Goal: Task Accomplishment & Management: Complete application form

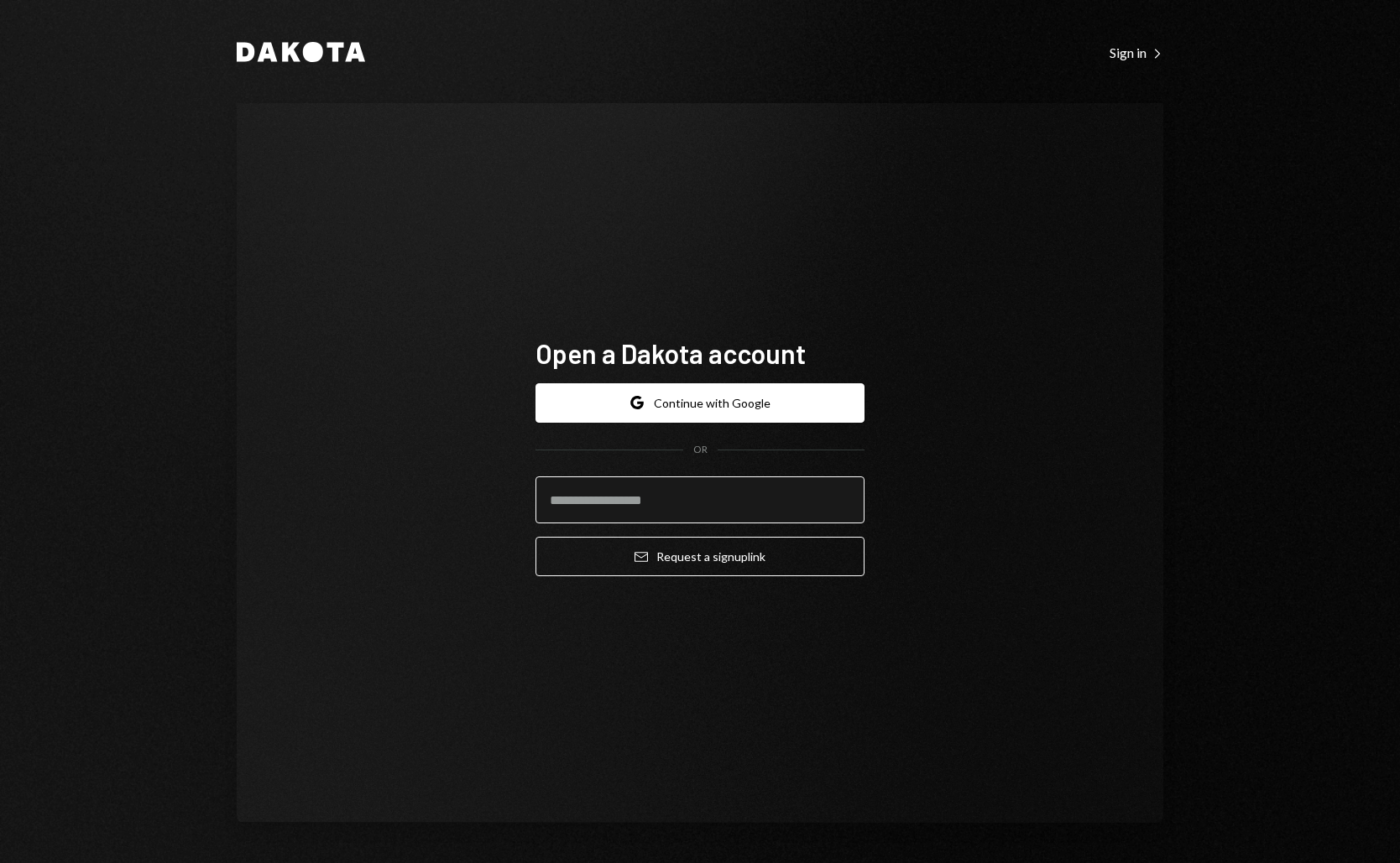
click at [754, 506] on input "email" at bounding box center [700, 499] width 329 height 47
click at [560, 505] on input "**********" at bounding box center [700, 499] width 329 height 47
type input "**********"
click at [696, 674] on div "**********" at bounding box center [700, 463] width 927 height 720
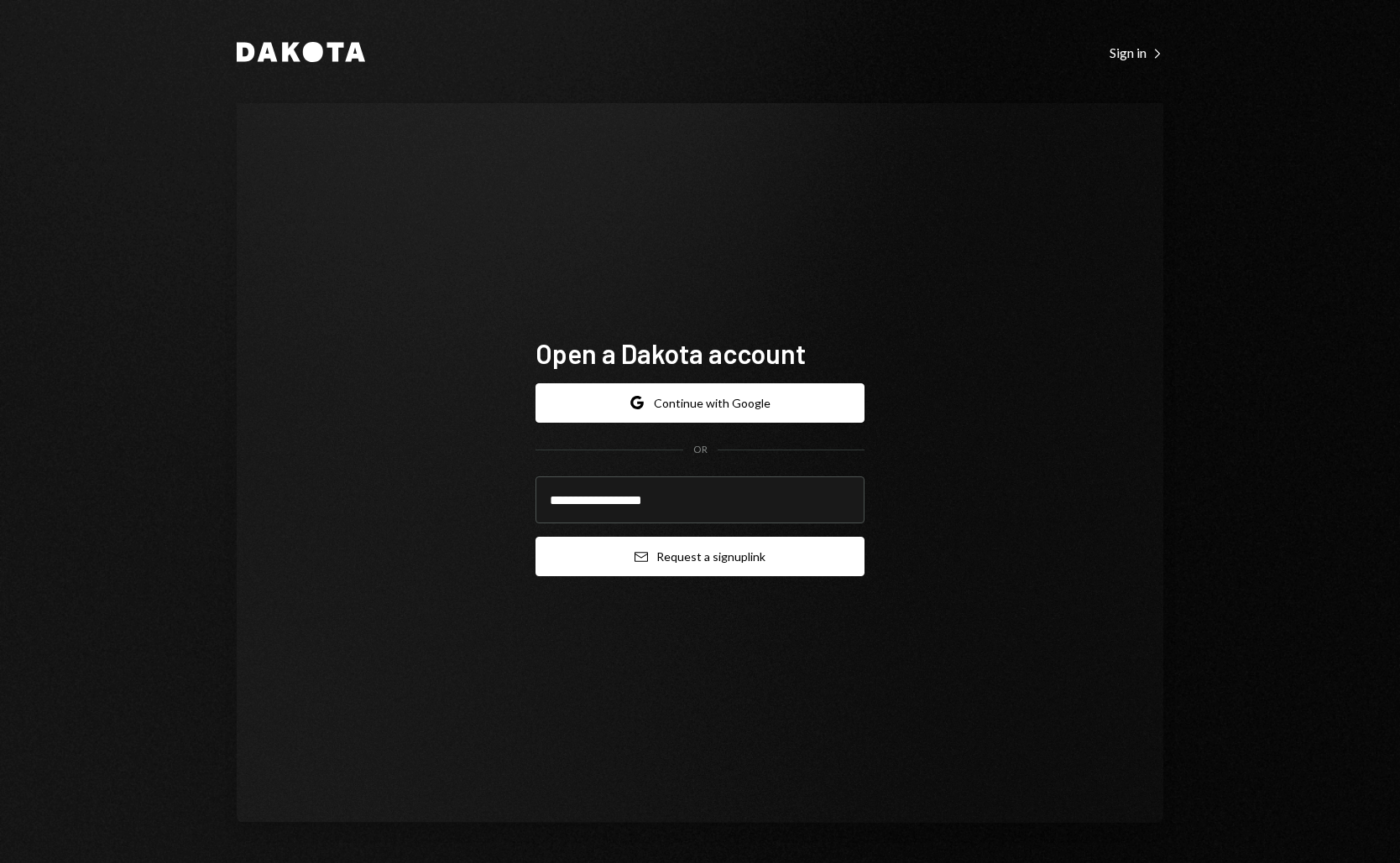
click at [719, 555] on button "Email Request a sign up link" at bounding box center [700, 557] width 329 height 40
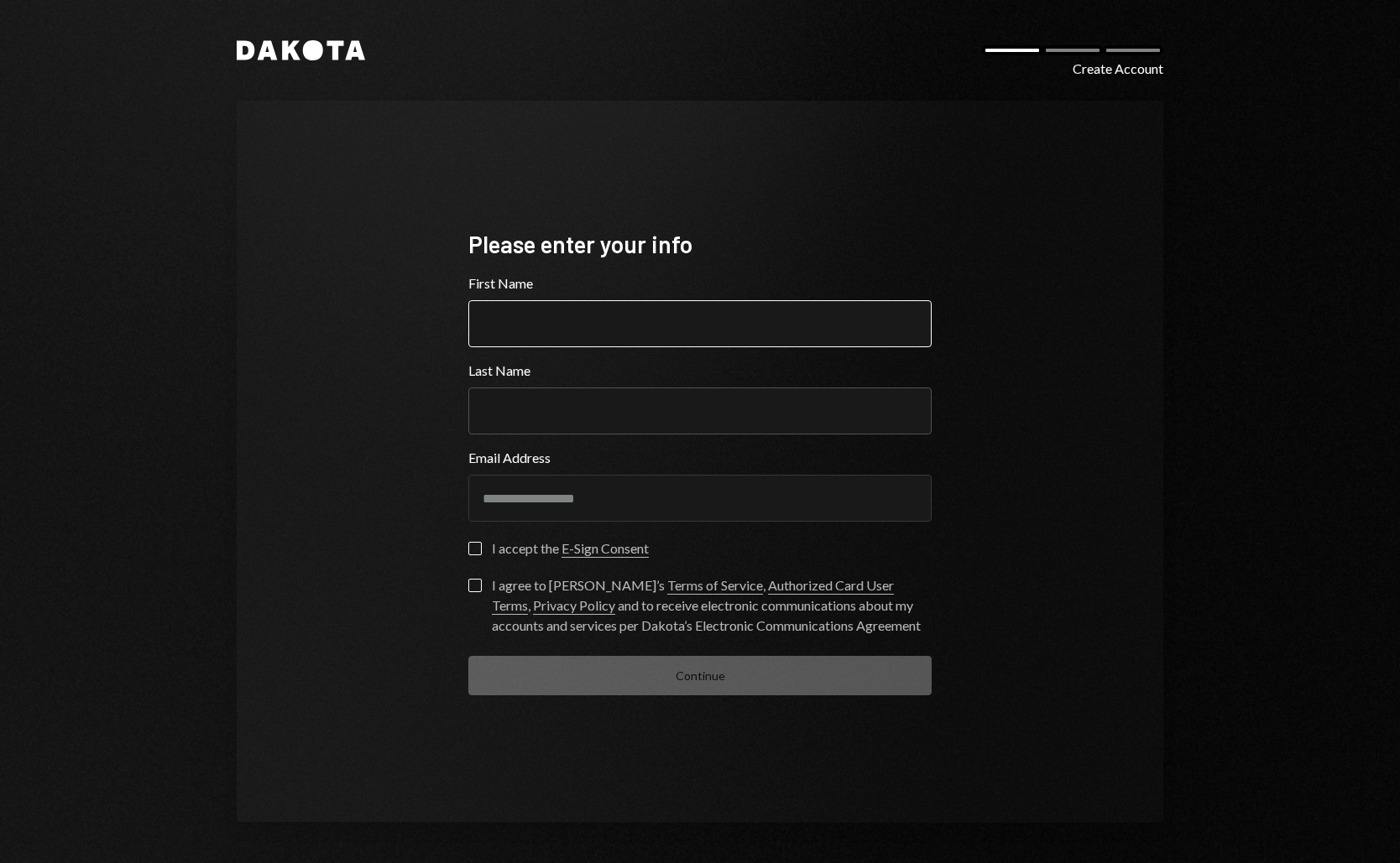
click at [655, 313] on input "First Name" at bounding box center [700, 323] width 463 height 47
type input "******"
type input "*******"
click at [476, 542] on label "I accept the E-Sign Consent" at bounding box center [559, 550] width 181 height 17
click at [476, 542] on button "I accept the E-Sign Consent" at bounding box center [475, 548] width 13 height 13
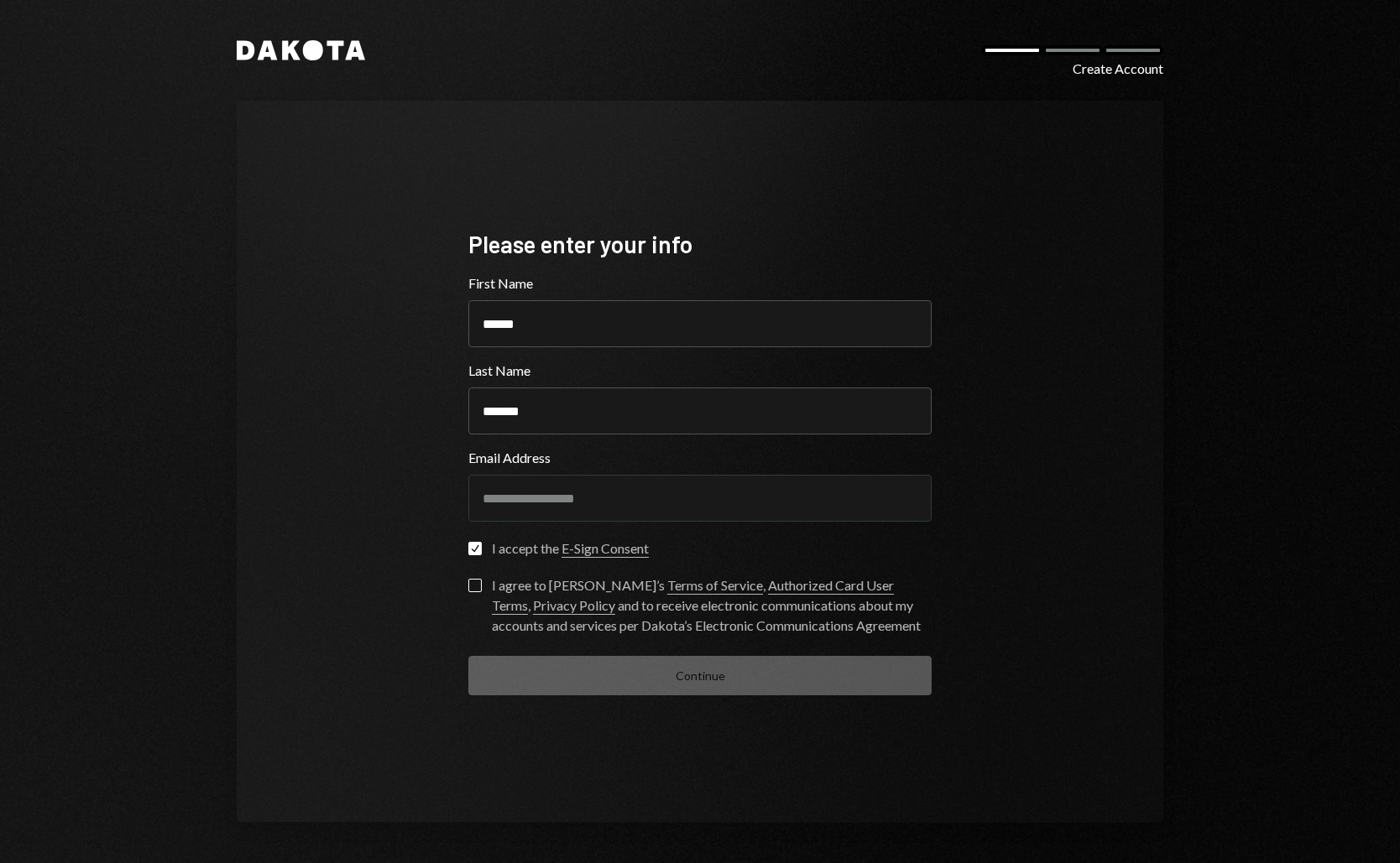
click at [476, 585] on button "I agree to Dakota’s Terms of Service , Authorized Card User Terms , Privacy Pol…" at bounding box center [475, 585] width 13 height 13
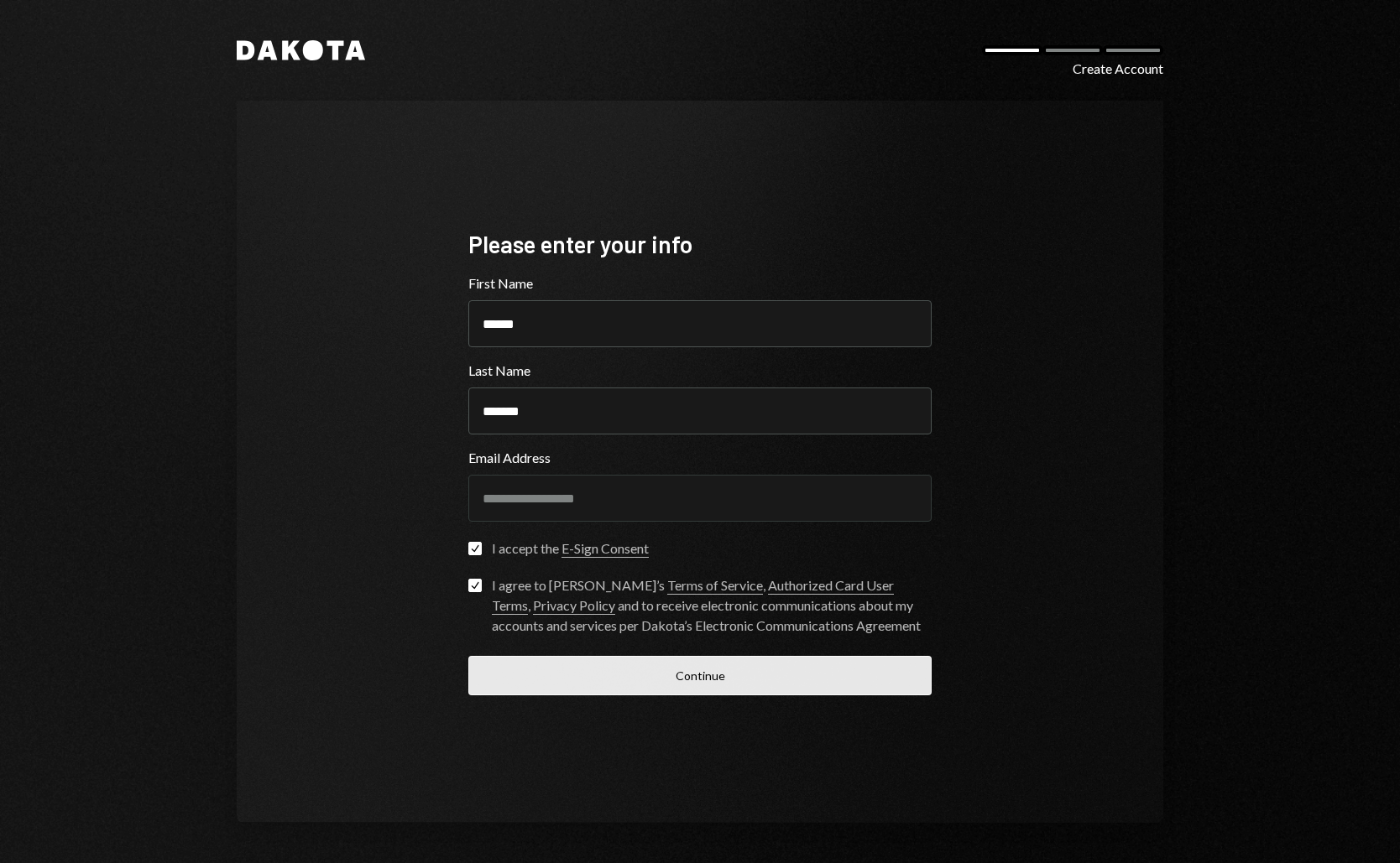
click at [570, 677] on button "Continue" at bounding box center [700, 675] width 463 height 40
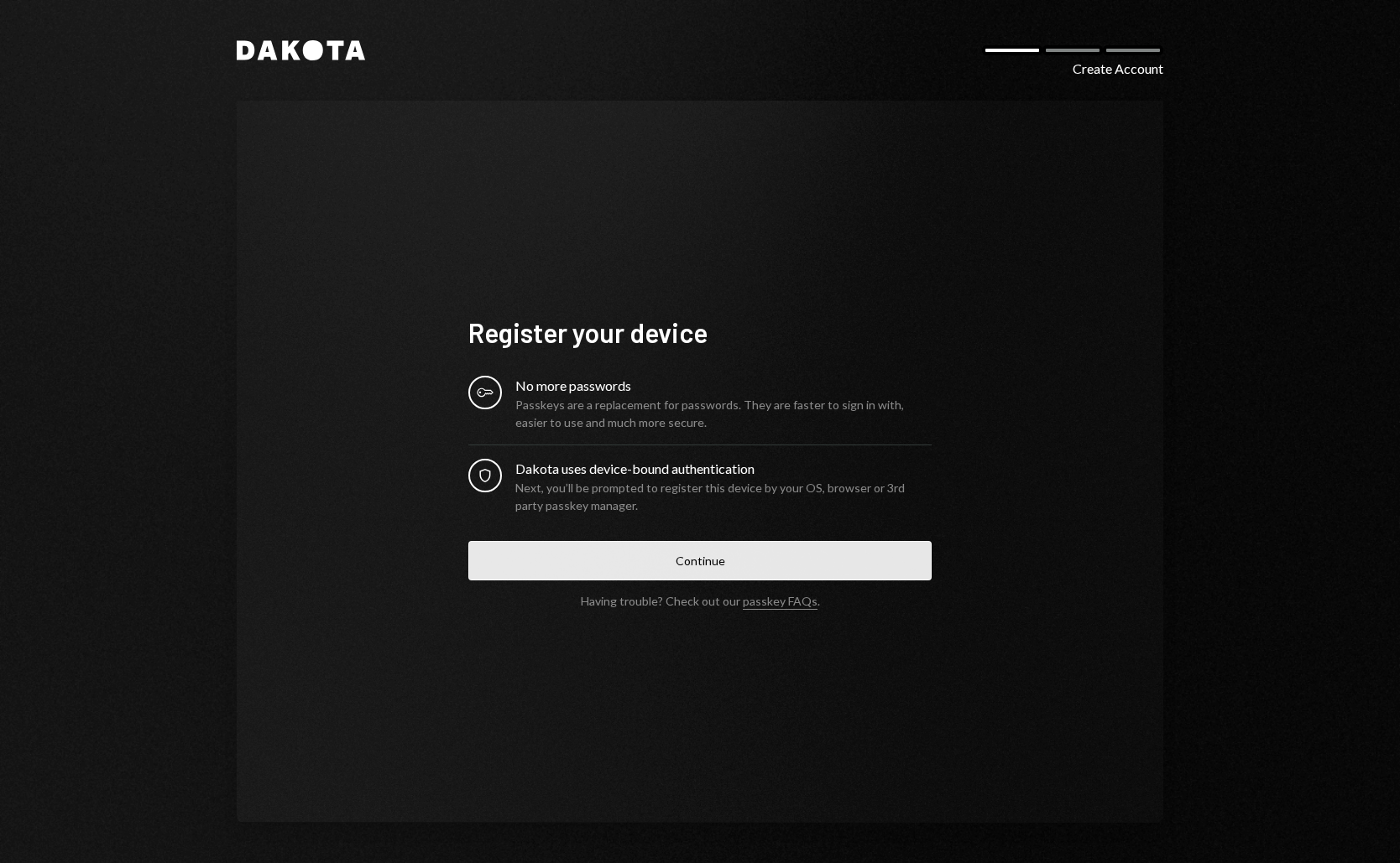
click at [677, 562] on button "Continue" at bounding box center [700, 560] width 463 height 40
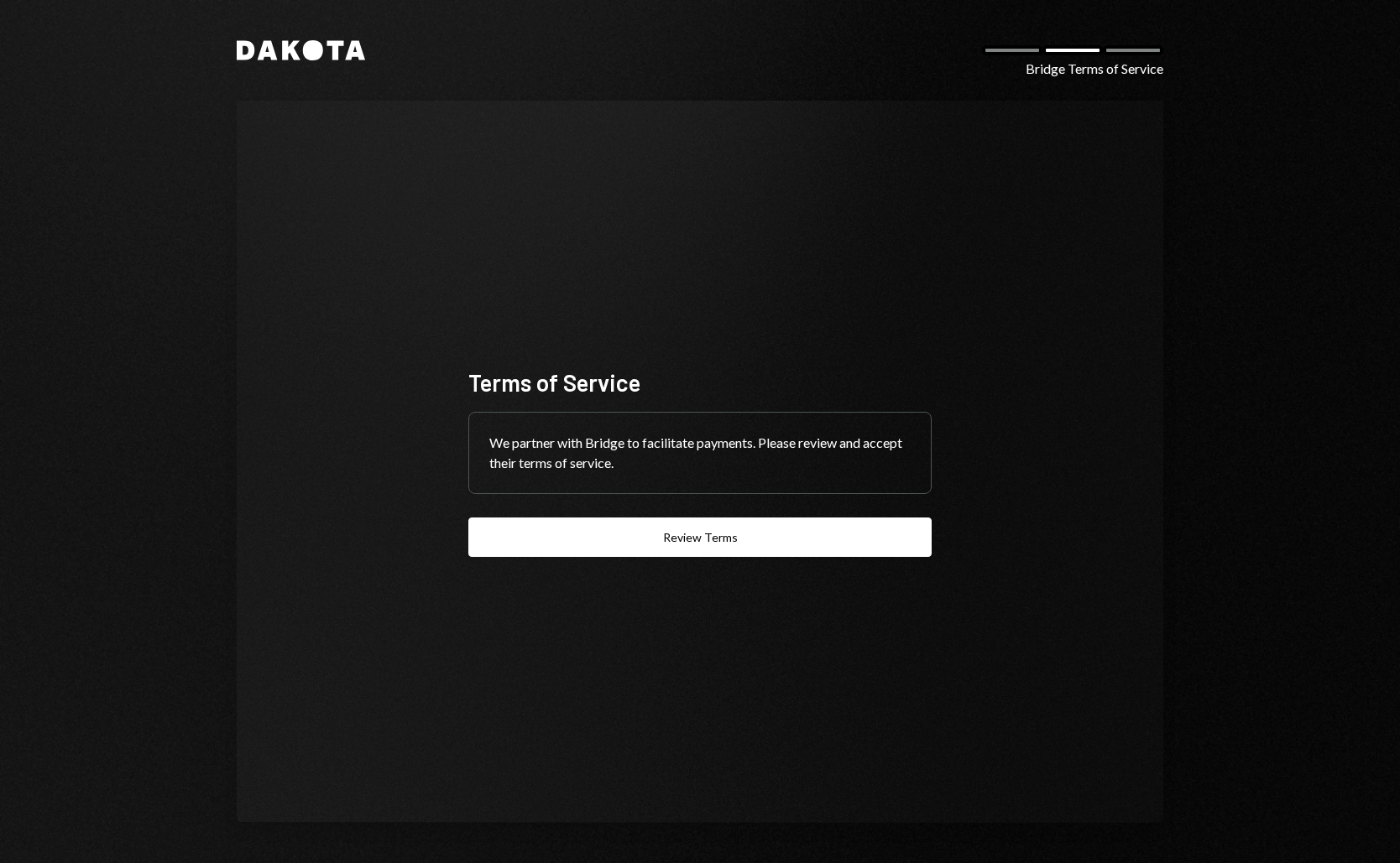
click at [1224, 420] on div "Dakota Bridge Terms of Service Terms of Service We partner with Bridge to facil…" at bounding box center [700, 431] width 1400 height 863
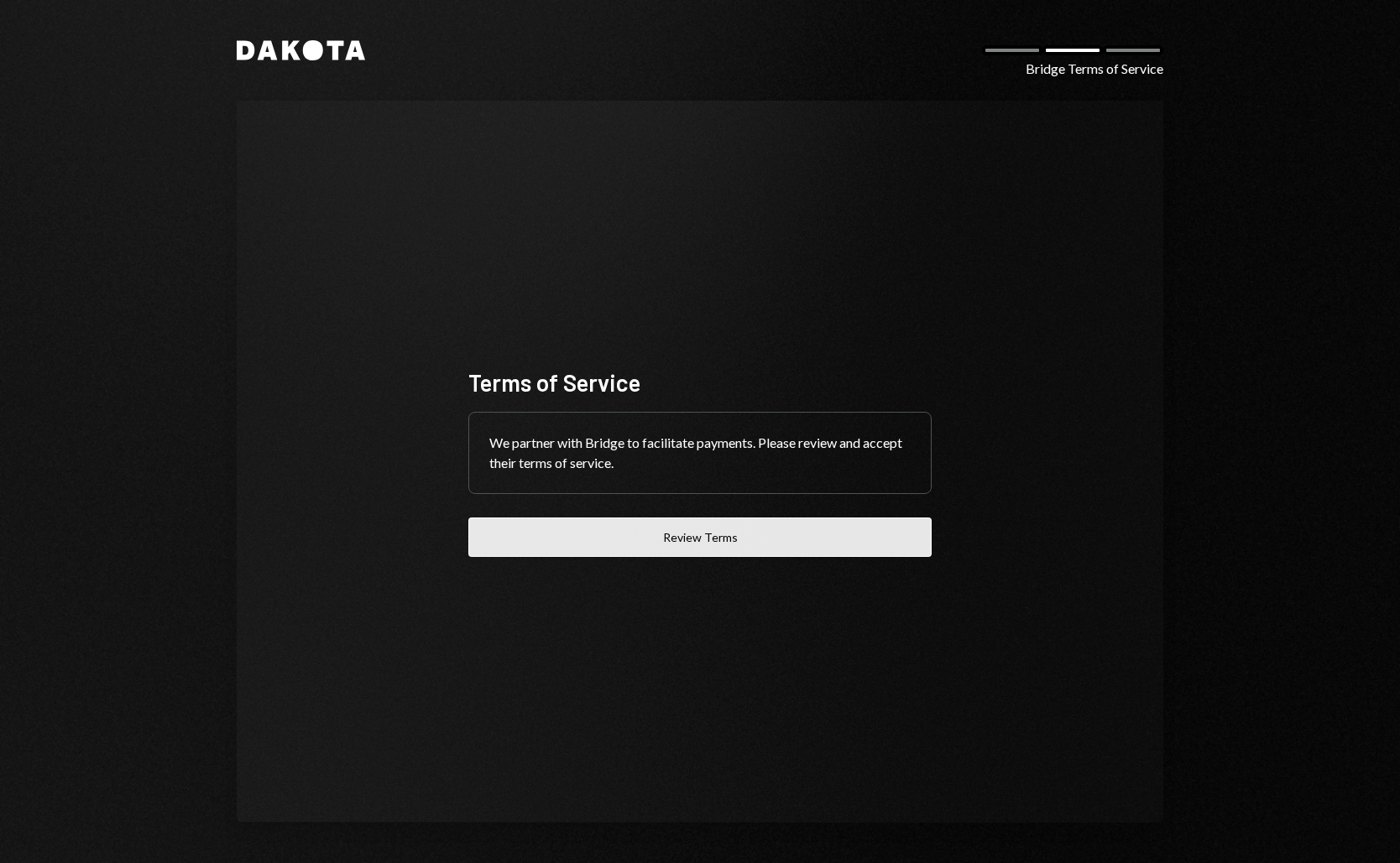
click at [739, 529] on button "Review Terms" at bounding box center [700, 537] width 463 height 40
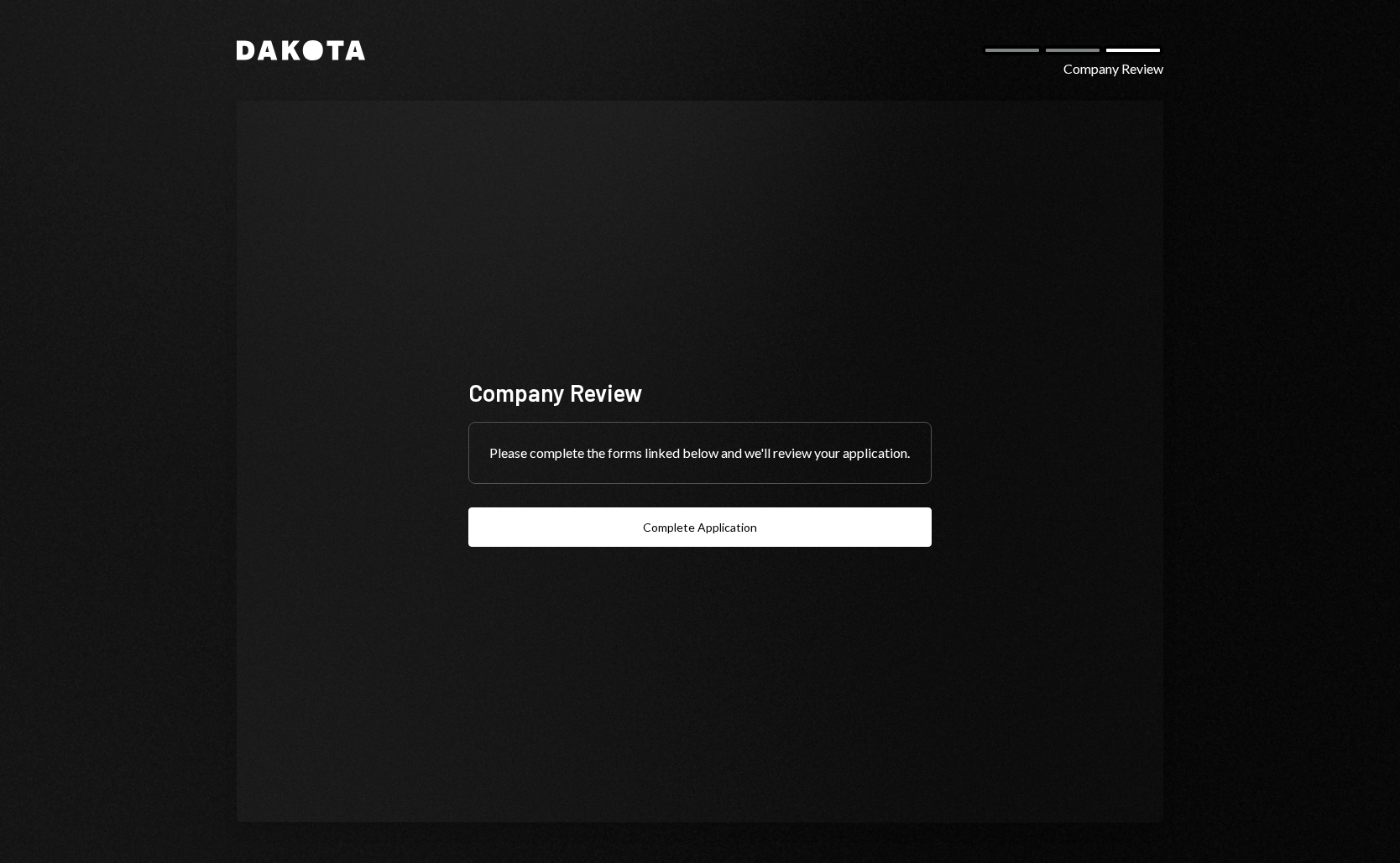
click at [663, 547] on button "Complete Application" at bounding box center [700, 528] width 463 height 40
click at [605, 529] on button "Complete Application" at bounding box center [700, 528] width 463 height 40
click at [669, 452] on div "Please complete the forms linked below and we'll review your application." at bounding box center [700, 453] width 461 height 60
click at [570, 443] on div "Please complete the forms linked below and we'll review your application." at bounding box center [700, 453] width 461 height 60
click at [569, 443] on div "Please complete the forms linked below and we'll review your application." at bounding box center [700, 453] width 461 height 60
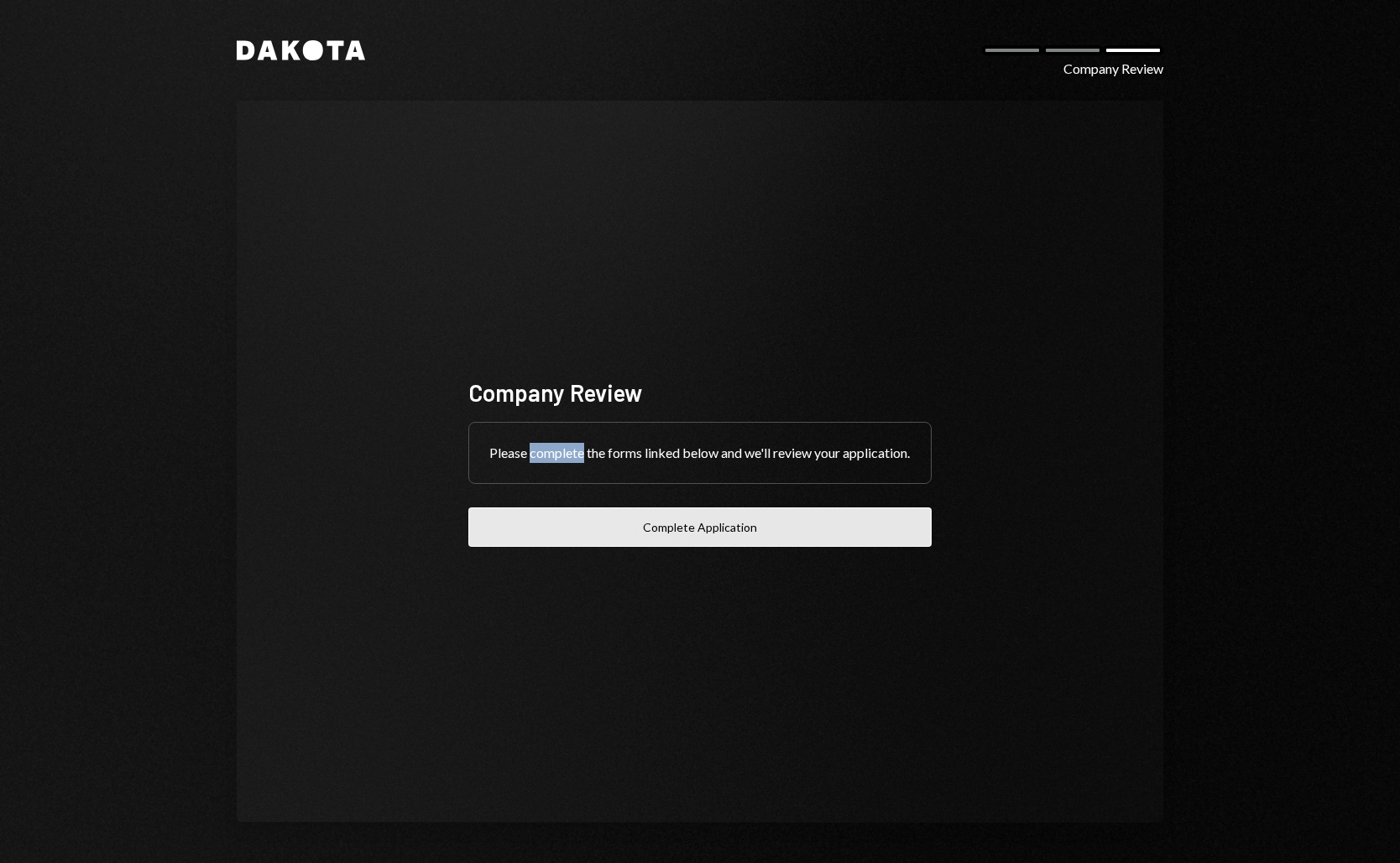
click at [576, 547] on button "Complete Application" at bounding box center [700, 528] width 463 height 40
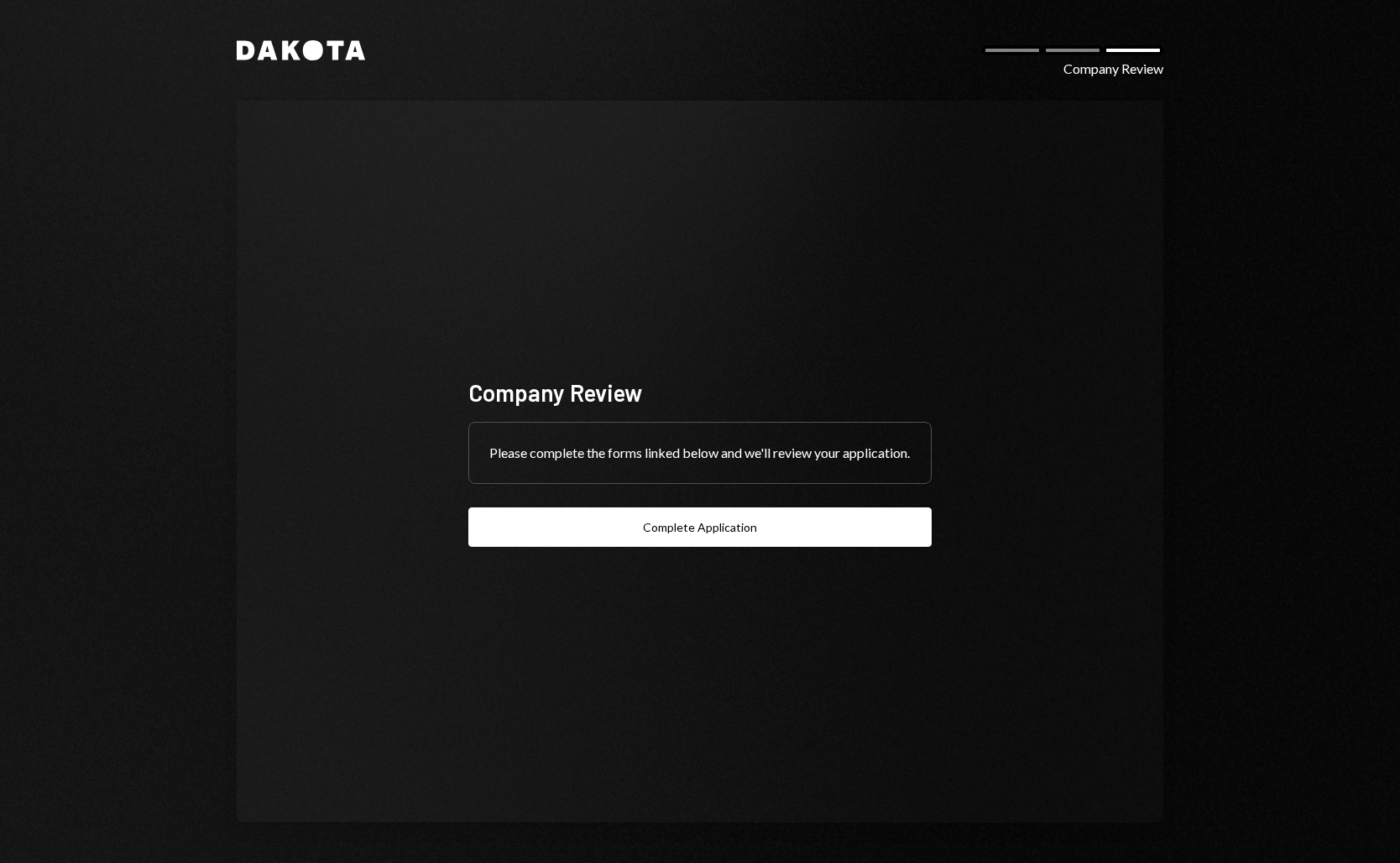
click at [669, 423] on div "Please complete the forms linked below and we'll review your application." at bounding box center [700, 453] width 461 height 60
click at [307, 58] on icon at bounding box center [313, 50] width 20 height 20
click at [1102, 57] on div "Dakota Company Review" at bounding box center [700, 50] width 927 height 20
click at [1087, 57] on div "Dakota Company Review" at bounding box center [700, 50] width 927 height 20
click at [1087, 54] on div at bounding box center [1072, 50] width 60 height 10
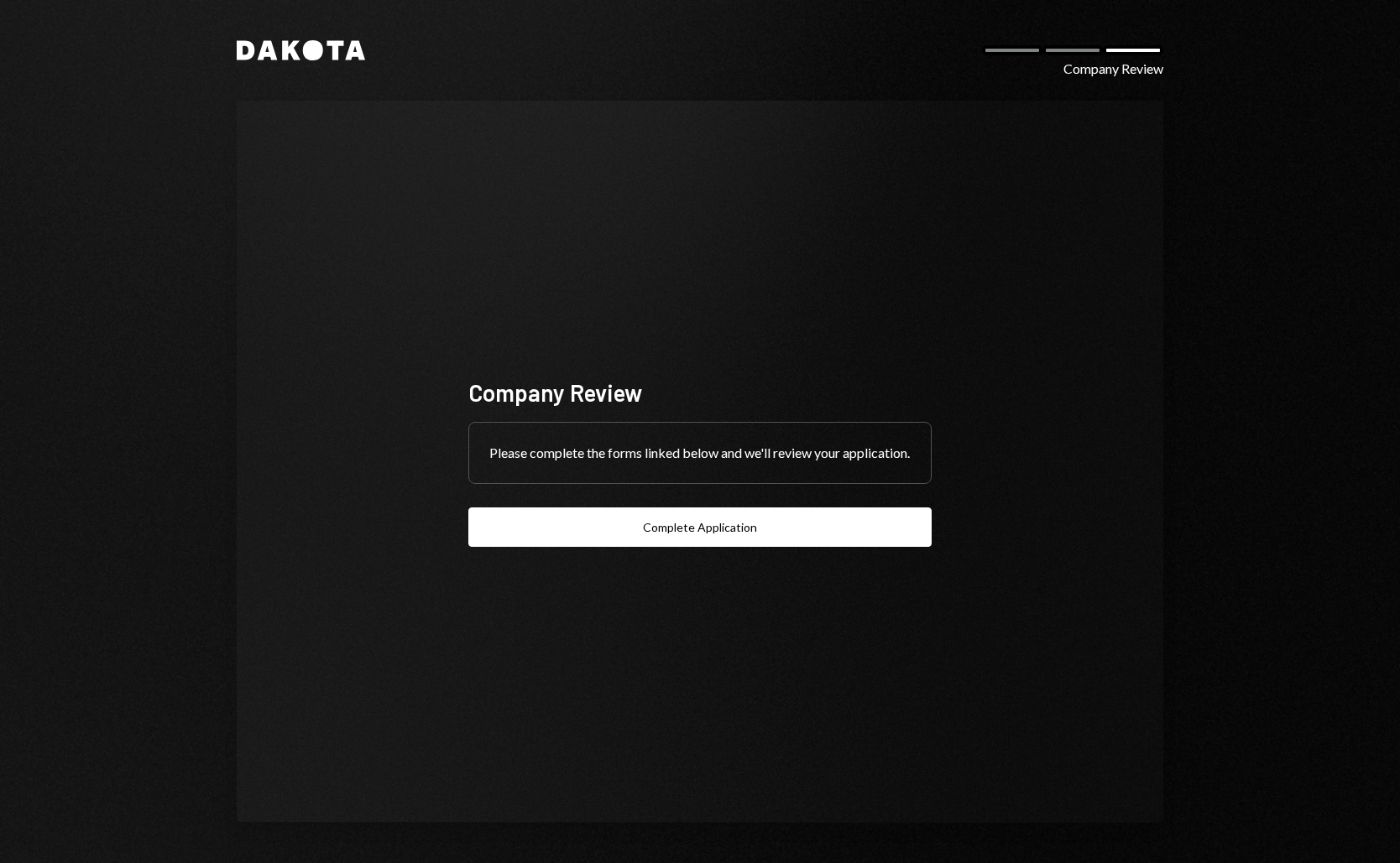
click at [723, 504] on div "Company Review Please complete the forms linked below and we'll review your app…" at bounding box center [700, 462] width 463 height 171
click at [558, 534] on button "Complete Application" at bounding box center [700, 528] width 463 height 40
click at [299, 44] on icon "Dakota" at bounding box center [300, 50] width 128 height 20
click at [75, 82] on div "Dakota Company Review Company Review Please complete the forms linked below and…" at bounding box center [700, 431] width 1400 height 863
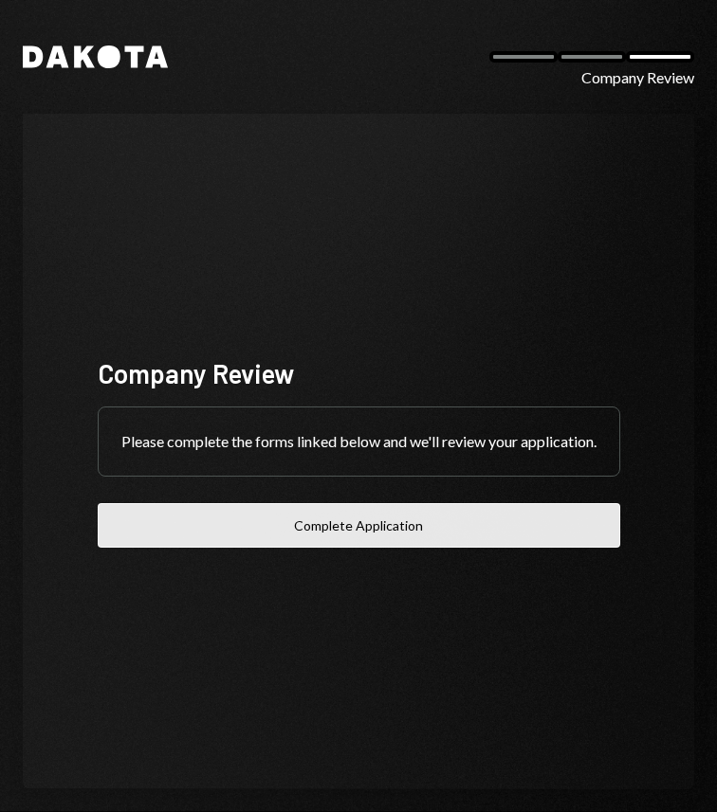
click at [455, 528] on button "Complete Application" at bounding box center [359, 525] width 522 height 45
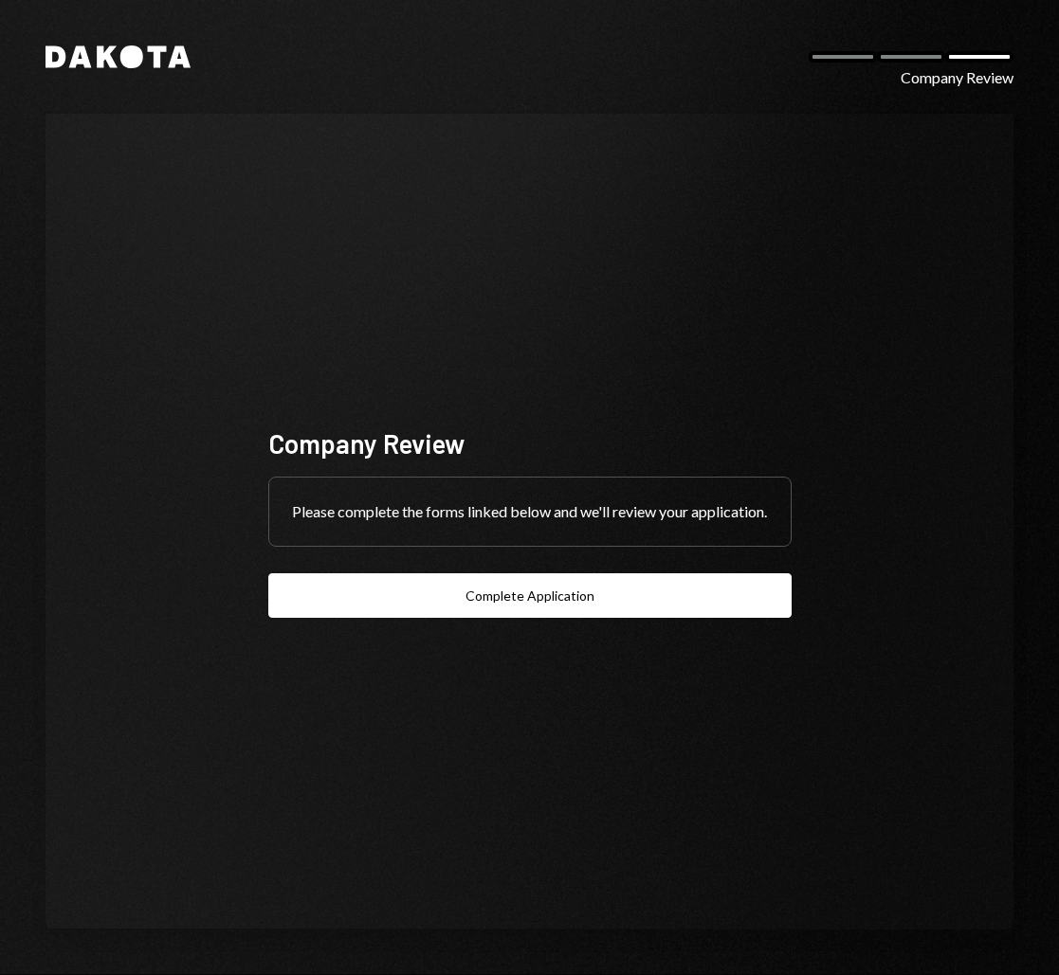
click at [705, 268] on div "Company Review Please complete the forms linked below and we'll review your app…" at bounding box center [530, 522] width 968 height 816
